Goal: Navigation & Orientation: Understand site structure

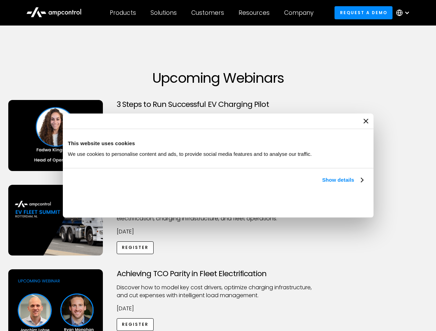
click at [322, 184] on link "Show details" at bounding box center [342, 180] width 41 height 8
click at [0, 0] on div "Necessary cookies help make a website usable by enabling basic functions like p…" at bounding box center [0, 0] width 0 height 0
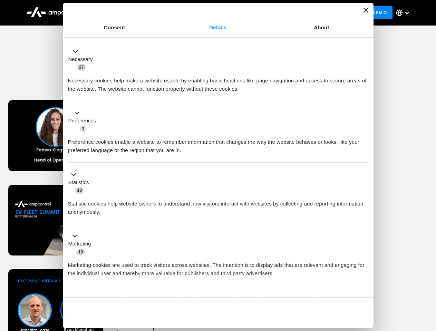
click at [428, 278] on div "Achieving TCO Parity in Fleet Electrification Discover how to model key cost dr…" at bounding box center [218, 324] width 434 height 108
click at [212, 13] on div "Customers" at bounding box center [207, 13] width 33 height 8
click at [123, 13] on div "Products" at bounding box center [123, 13] width 26 height 8
click at [164, 13] on div "Solutions" at bounding box center [164, 13] width 26 height 8
click at [209, 13] on div "Customers" at bounding box center [207, 13] width 33 height 8
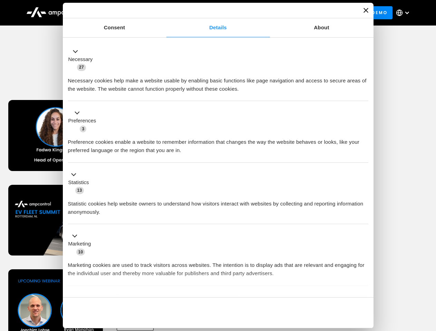
click at [255, 13] on div "Resources" at bounding box center [254, 13] width 31 height 8
click at [301, 13] on div "Company" at bounding box center [298, 13] width 29 height 8
click at [405, 13] on div at bounding box center [407, 13] width 6 height 6
